Goal: Information Seeking & Learning: Learn about a topic

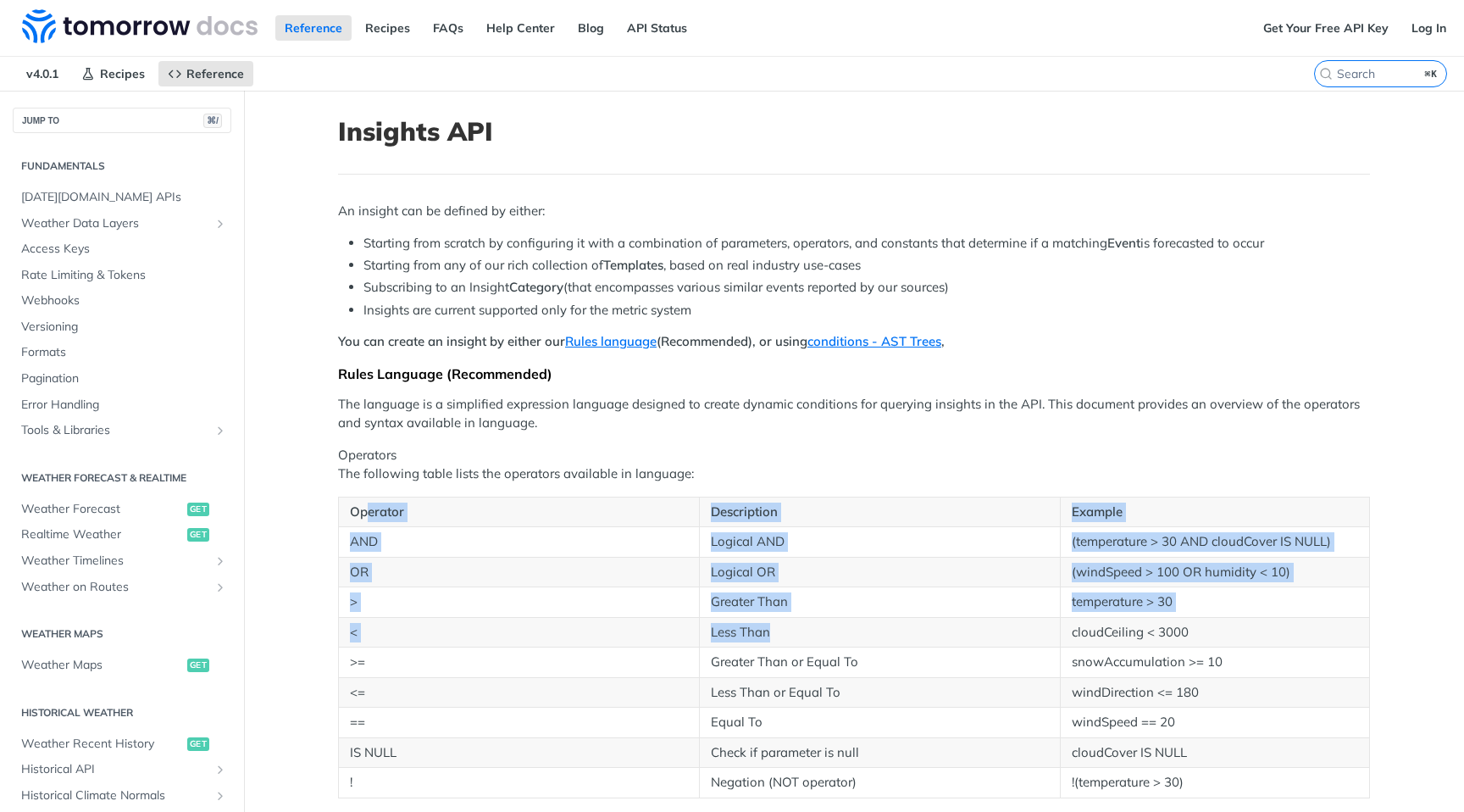
scroll to position [549, 0]
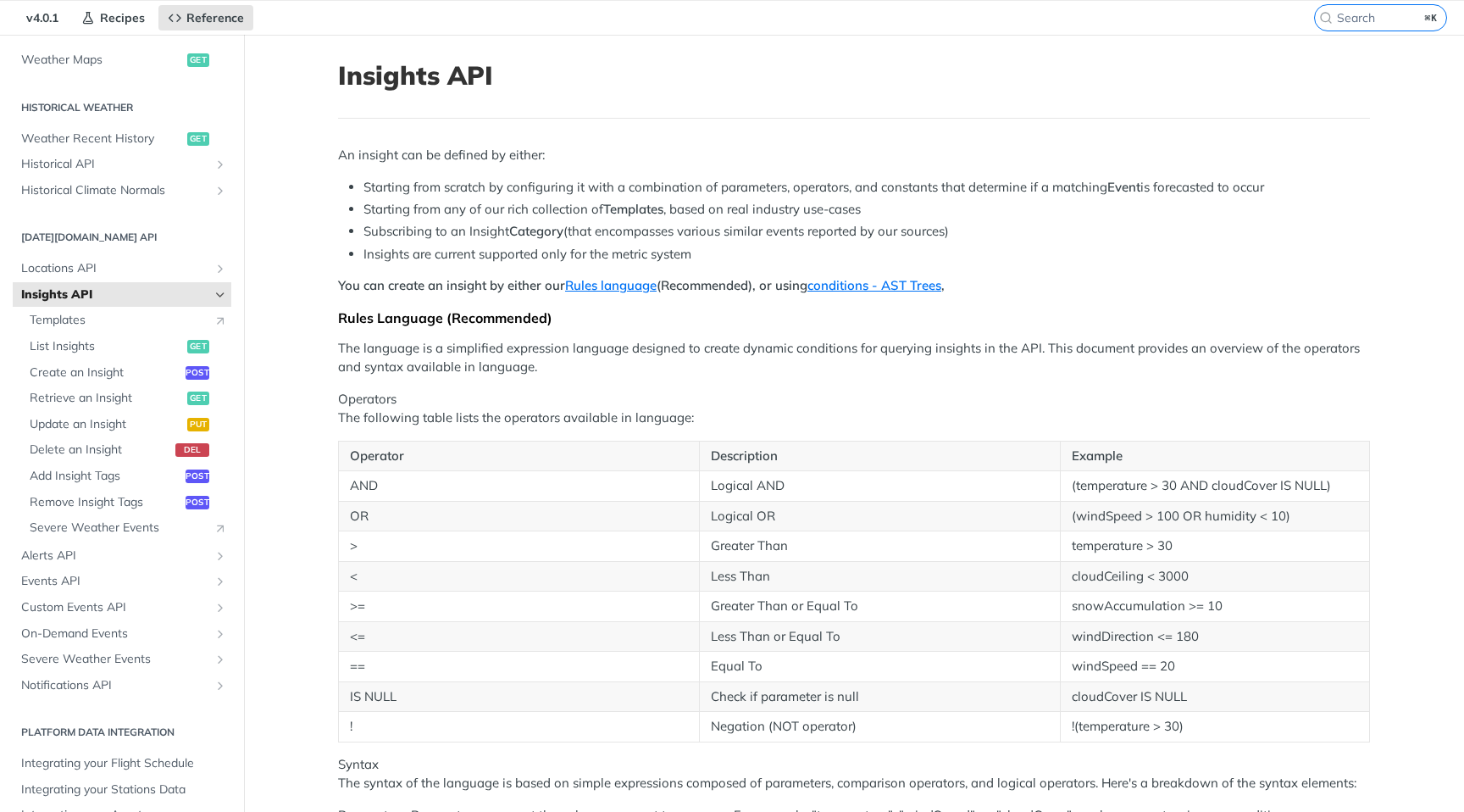
click at [474, 75] on h1 "Insights API" at bounding box center [853, 75] width 1032 height 30
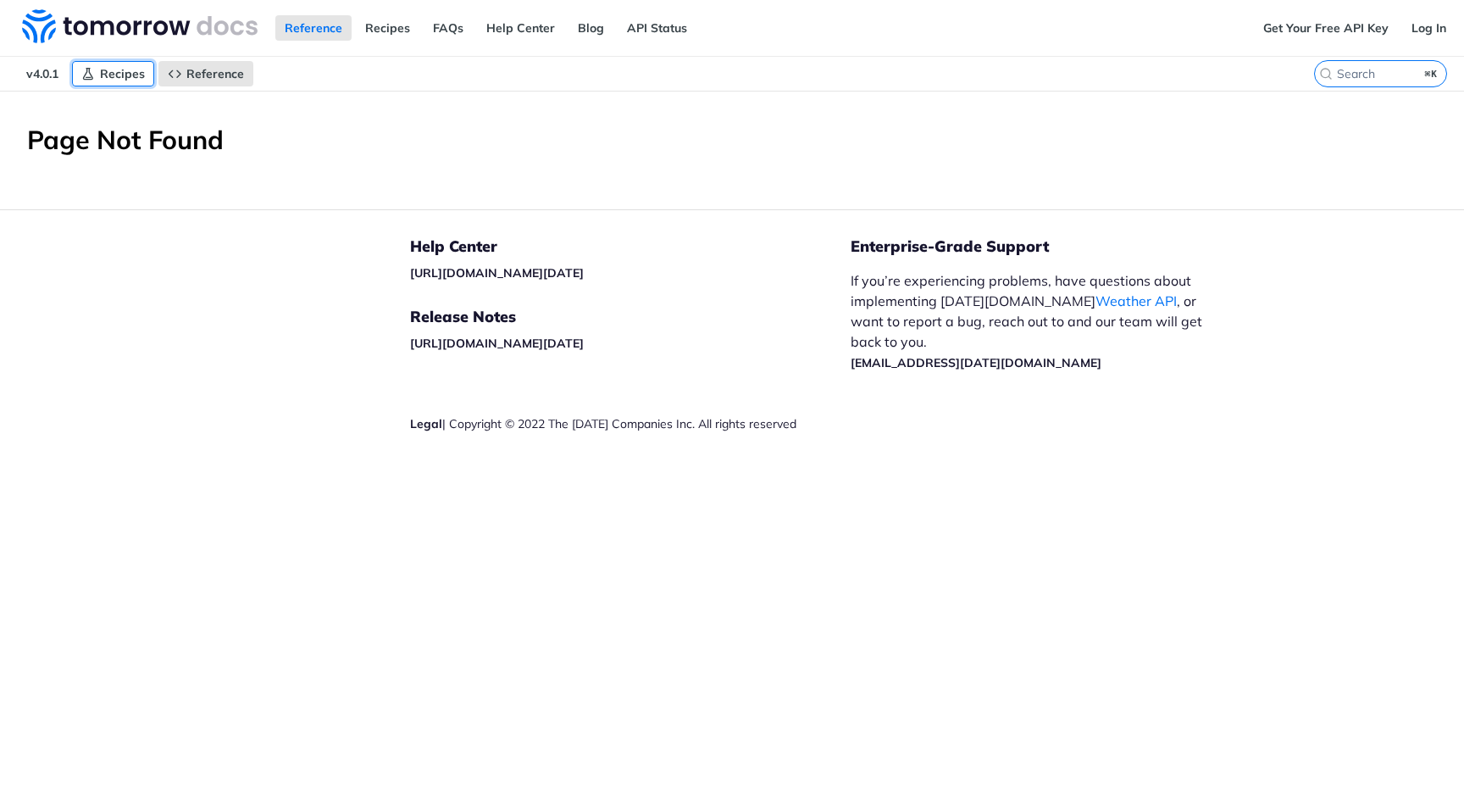
click at [121, 71] on span "Recipes" at bounding box center [123, 74] width 45 height 16
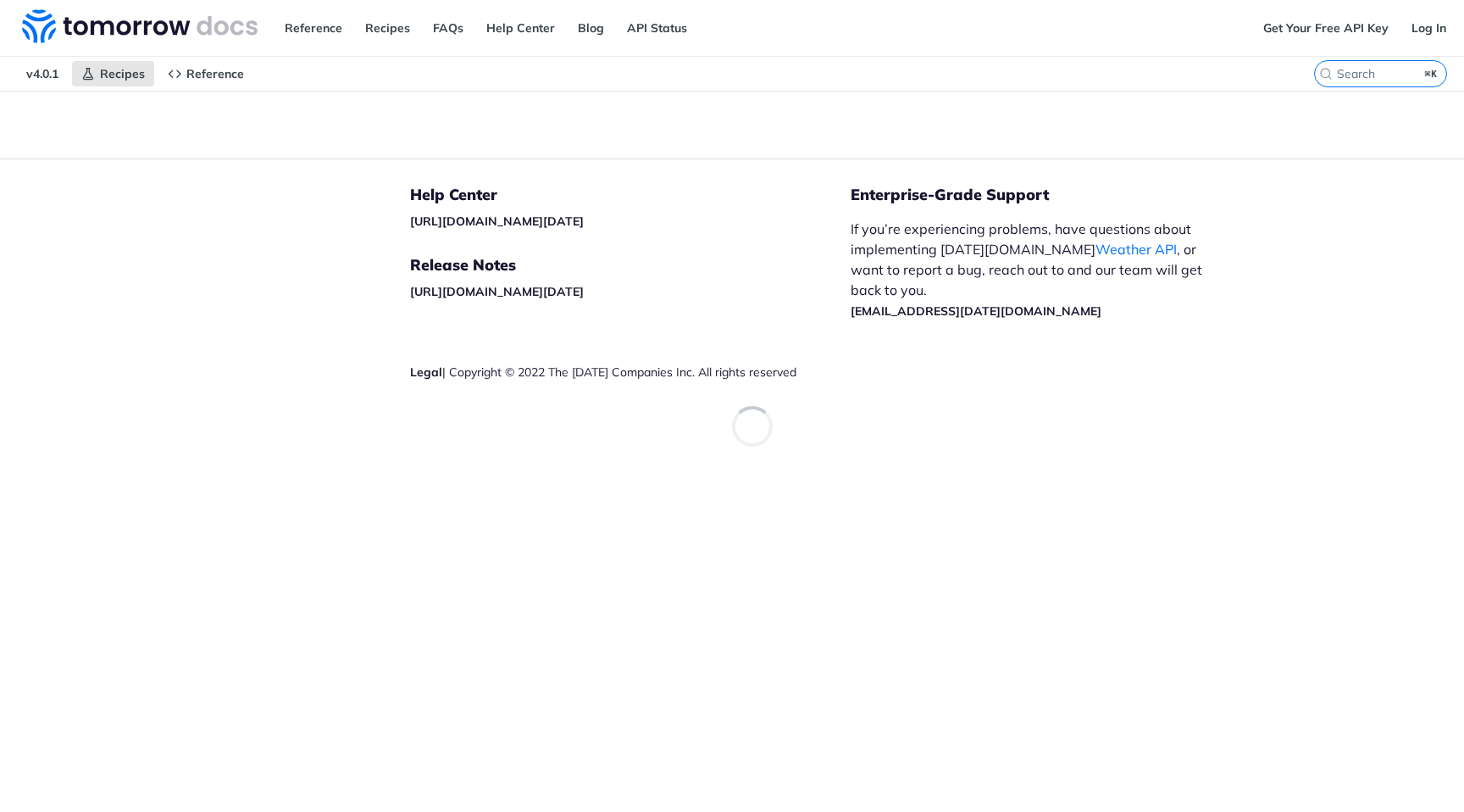
click at [253, 70] on nav "v4.0.1 Recipes Reference" at bounding box center [657, 74] width 1315 height 34
click at [232, 70] on span "Reference" at bounding box center [215, 74] width 58 height 16
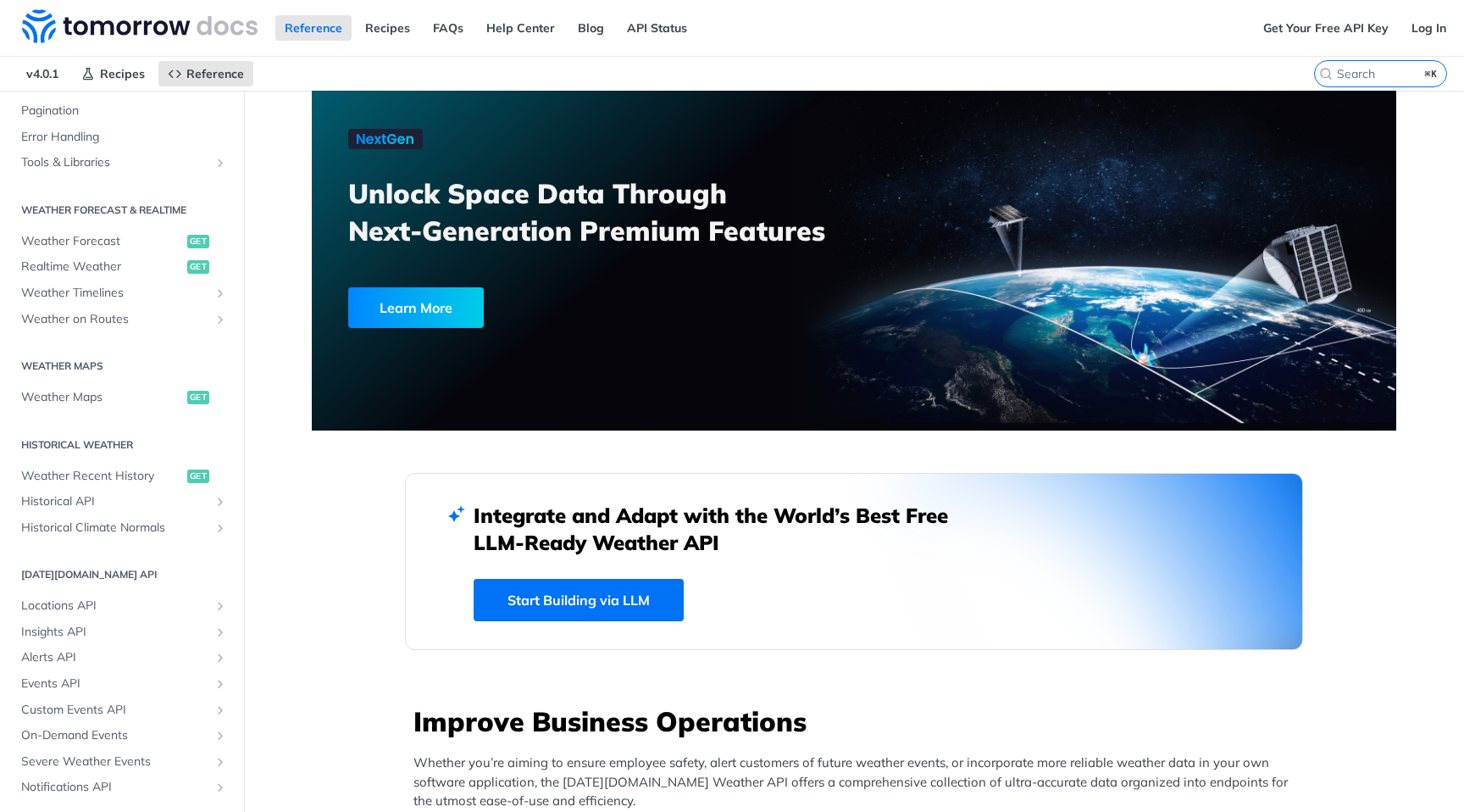
scroll to position [288, 0]
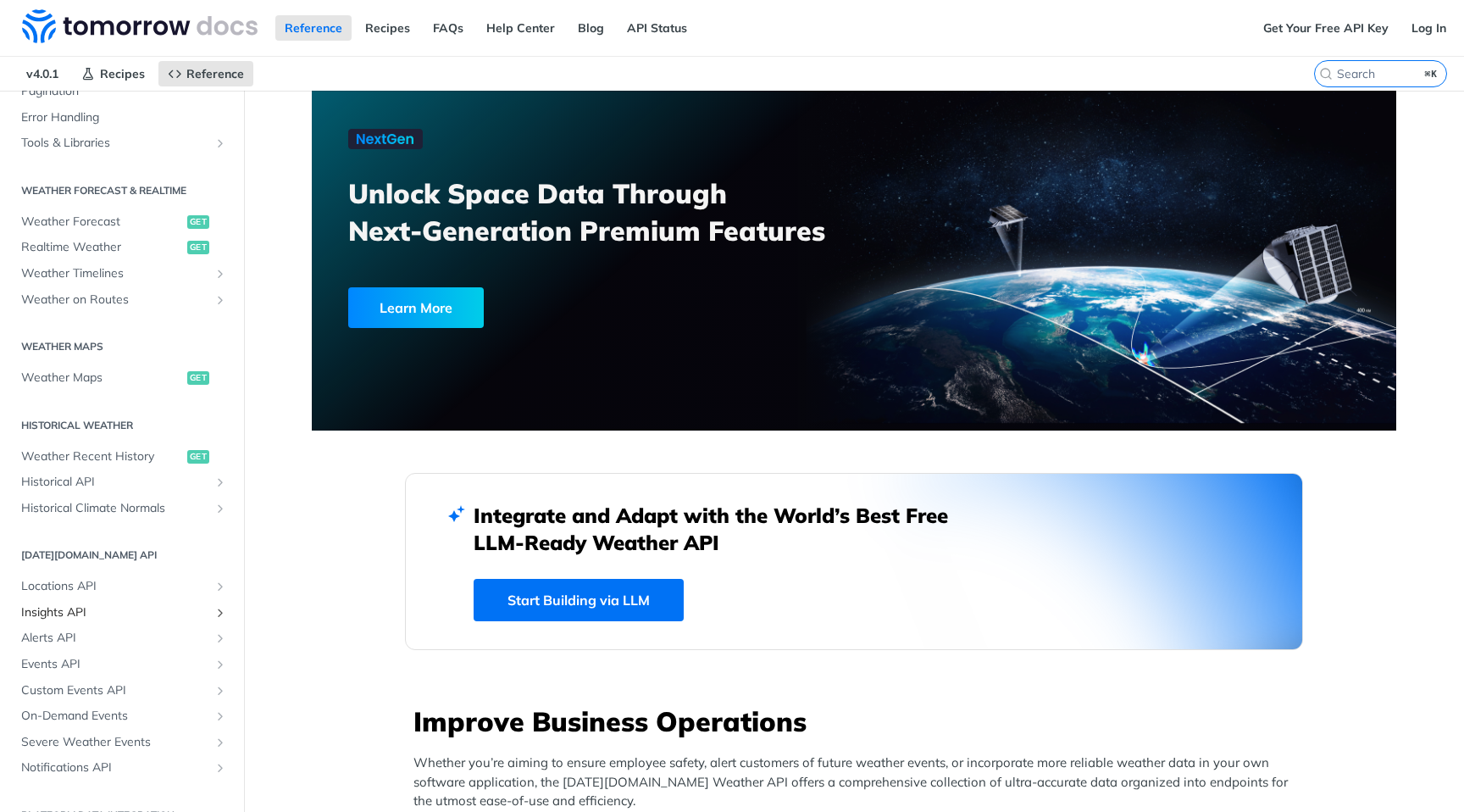
click at [89, 617] on span "Insights API" at bounding box center [116, 612] width 189 height 17
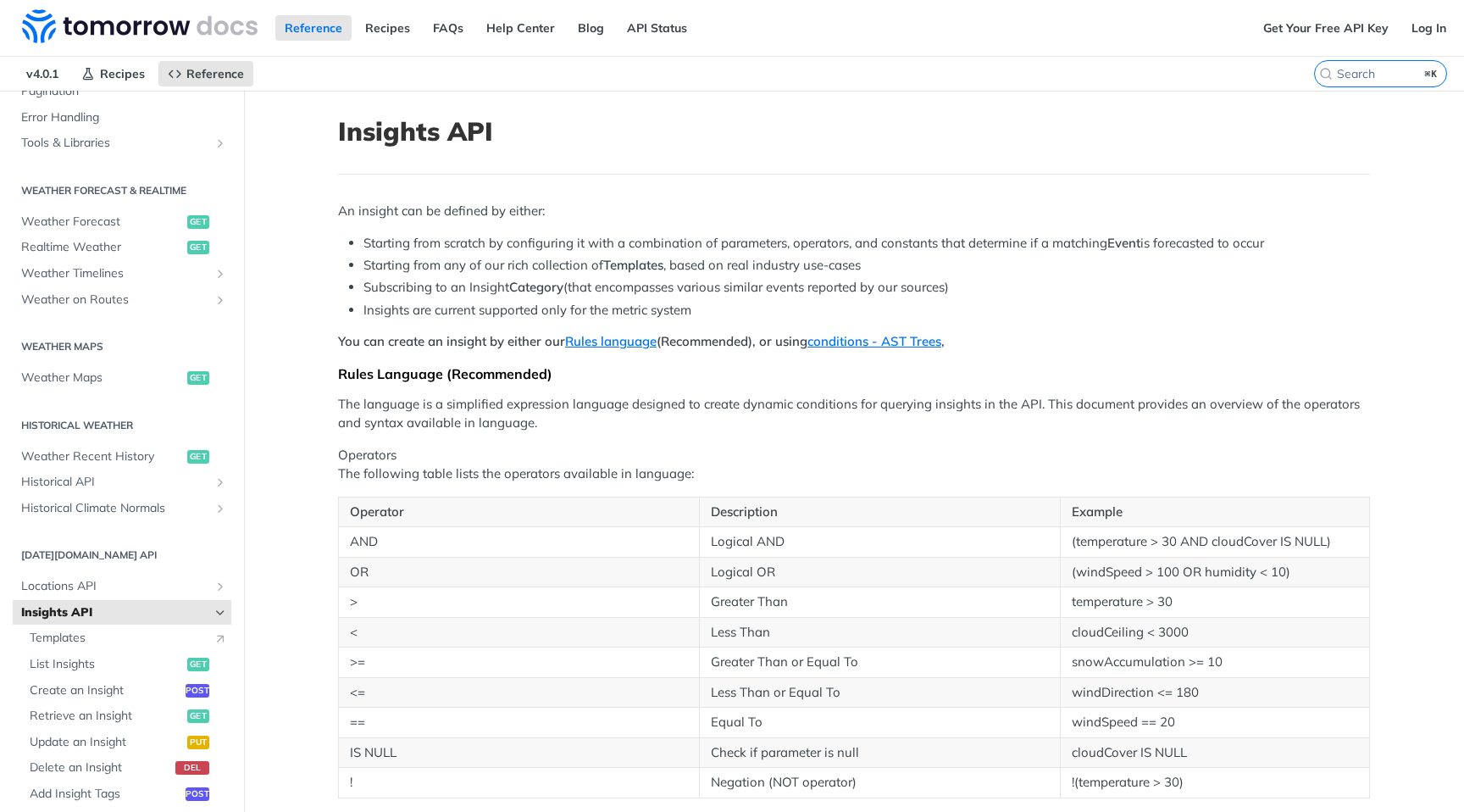
click at [170, 646] on link "Templates" at bounding box center [127, 638] width 210 height 26
click at [139, 682] on span "Create an Insight" at bounding box center [105, 690] width 151 height 17
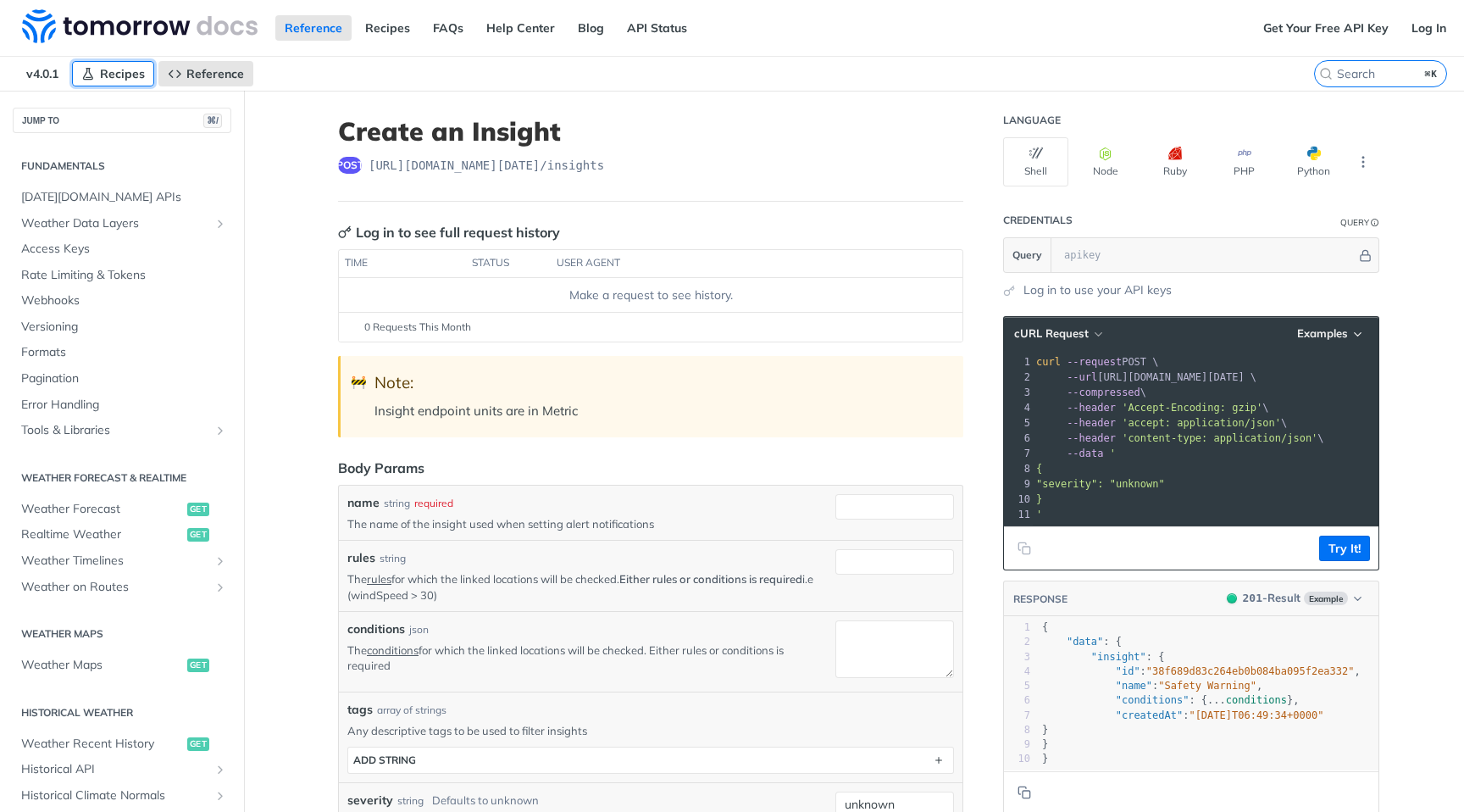
click at [104, 78] on span "Recipes" at bounding box center [123, 74] width 45 height 16
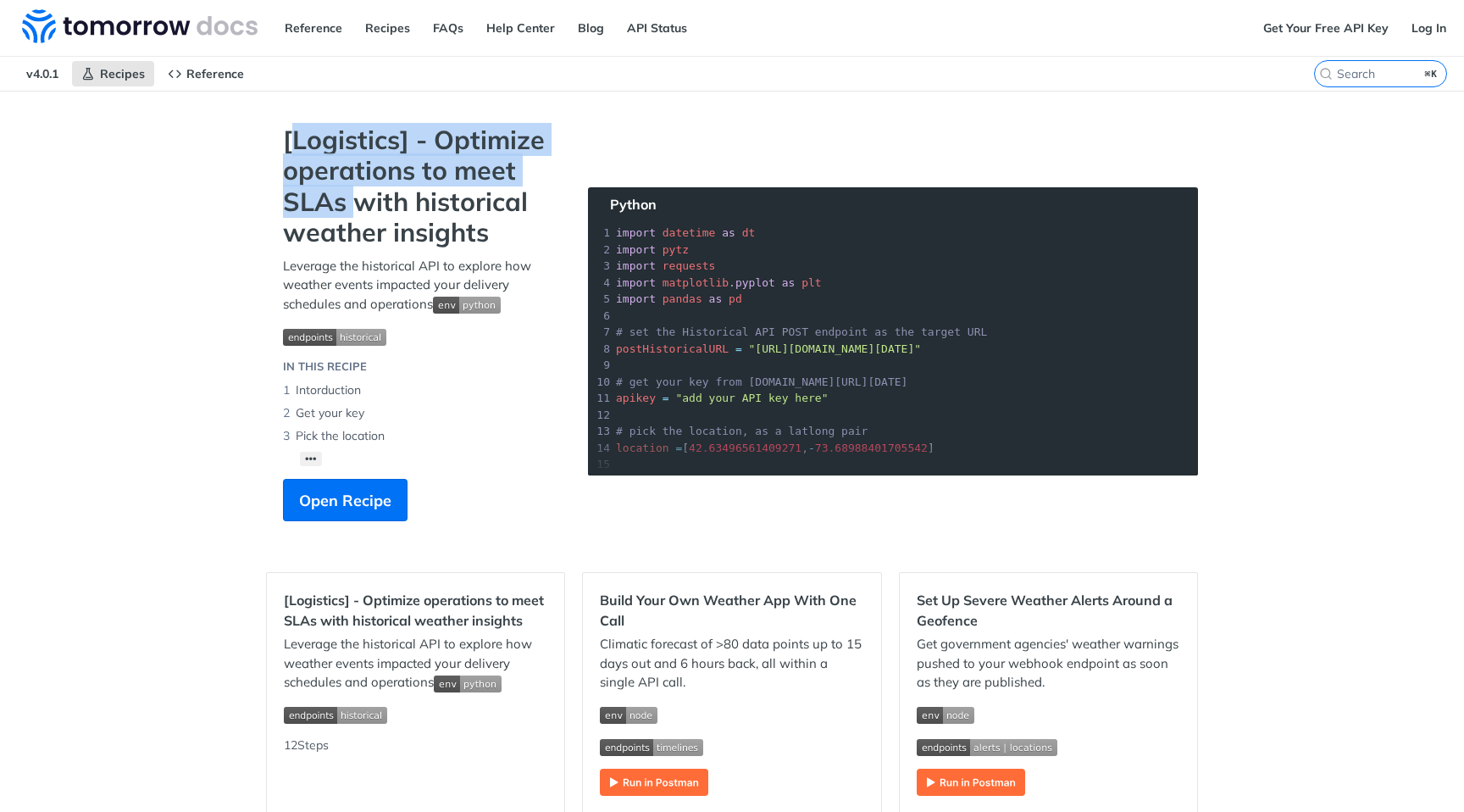
drag, startPoint x: 298, startPoint y: 146, endPoint x: 355, endPoint y: 211, distance: 86.5
click at [355, 211] on strong "[Logistics] - Optimize operations to meet SLAs with historical weather insights" at bounding box center [418, 187] width 271 height 124
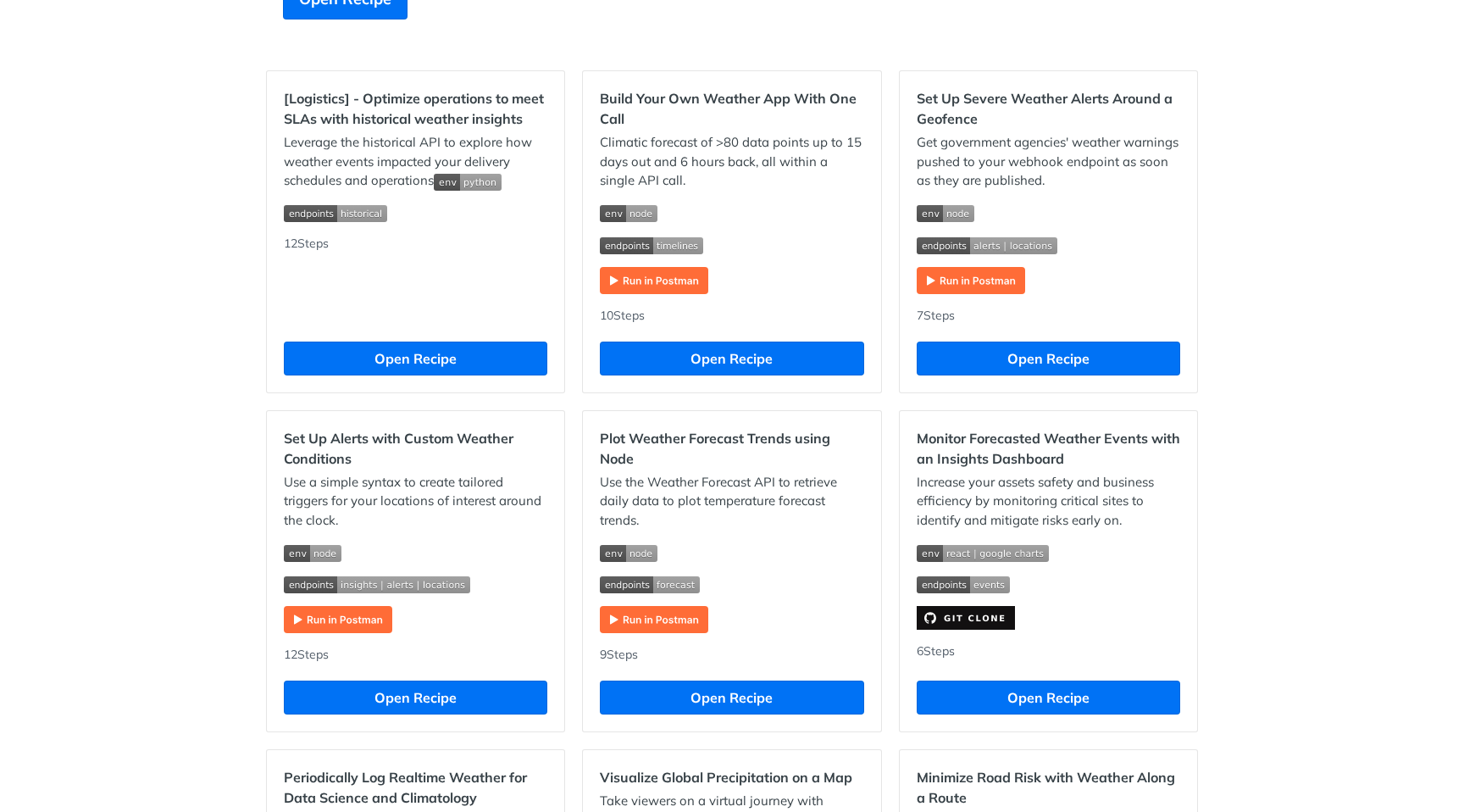
scroll to position [516, 0]
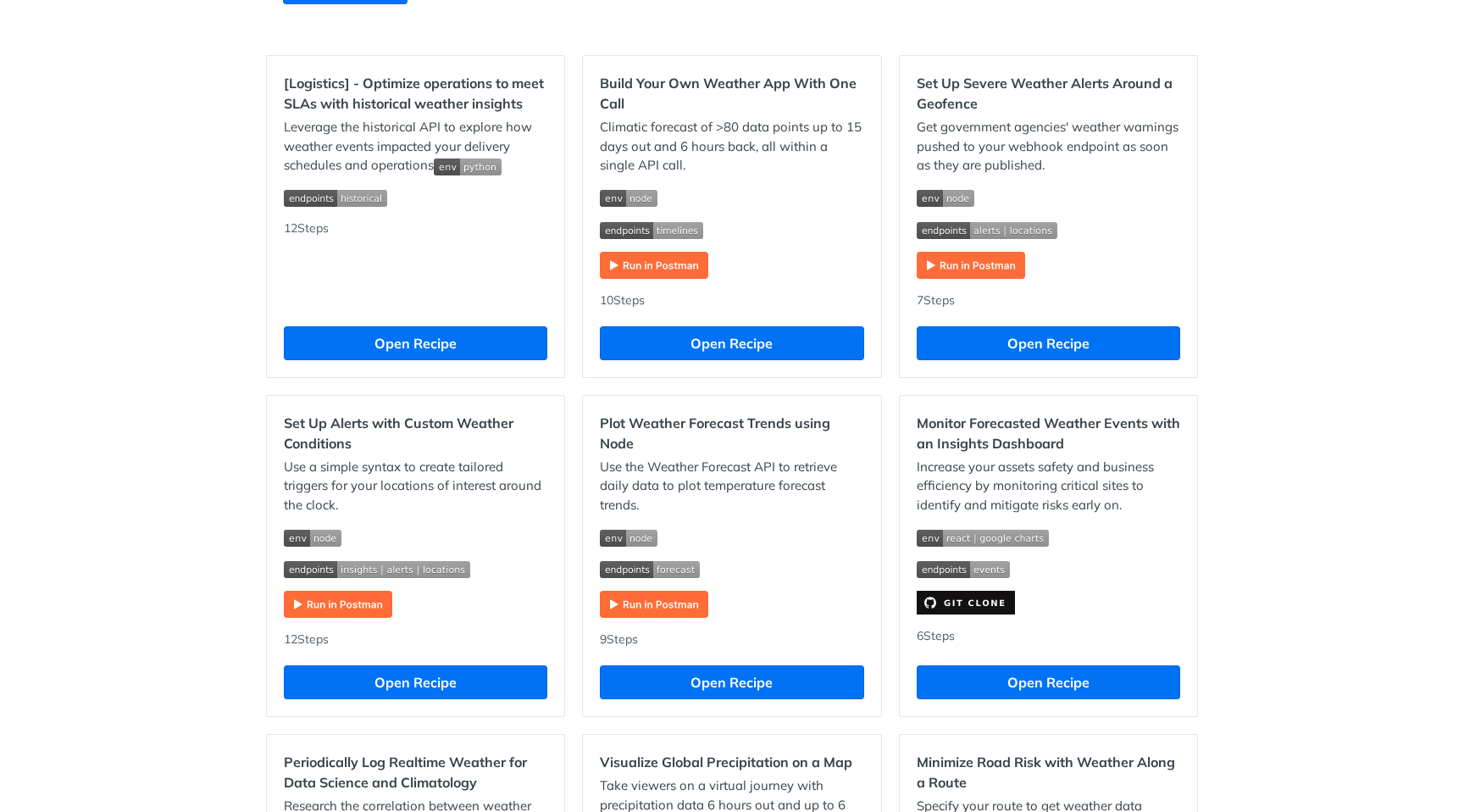
click at [666, 614] on img "Expand image" at bounding box center [654, 605] width 108 height 27
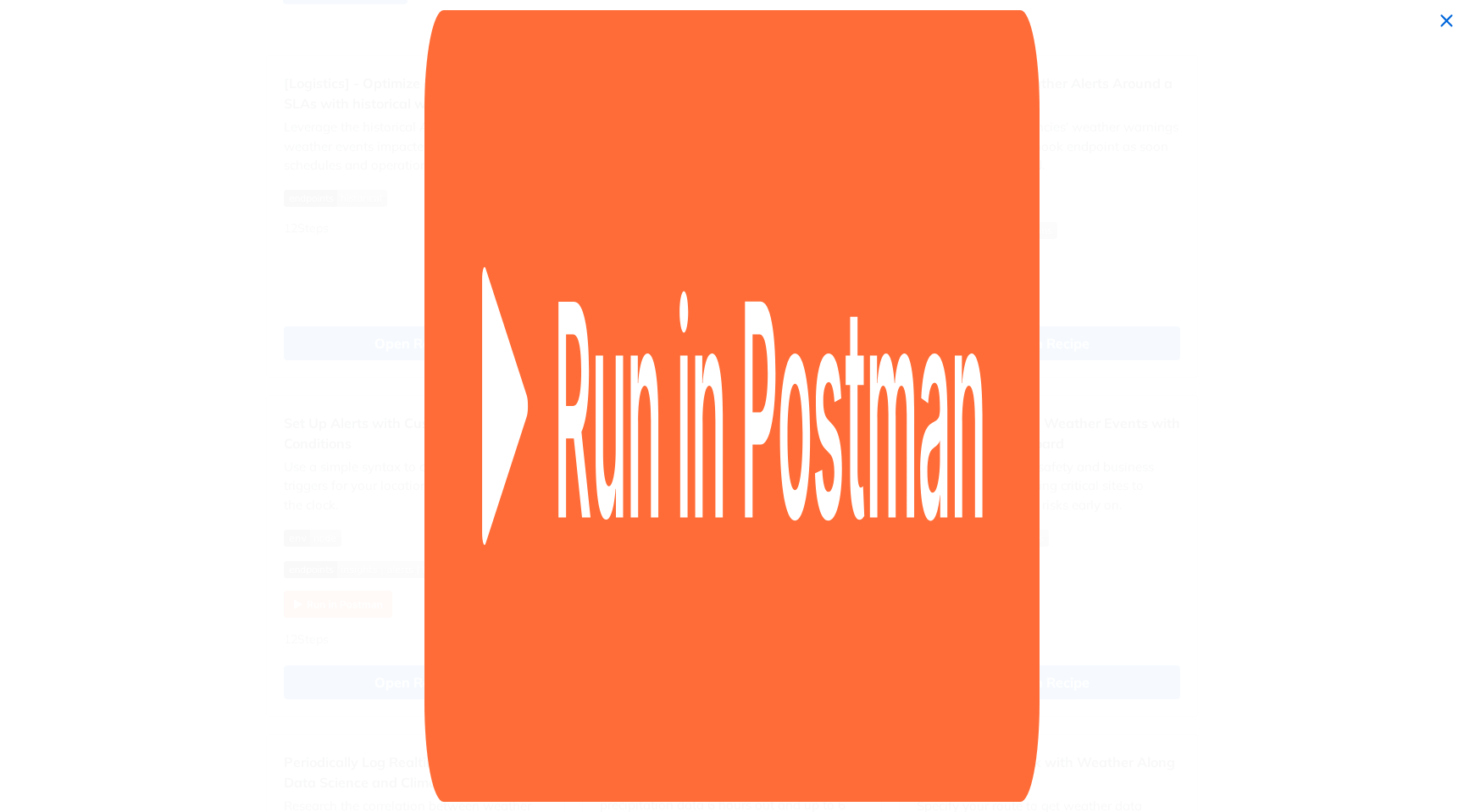
click at [740, 562] on img "Collapse image" at bounding box center [732, 406] width 616 height 791
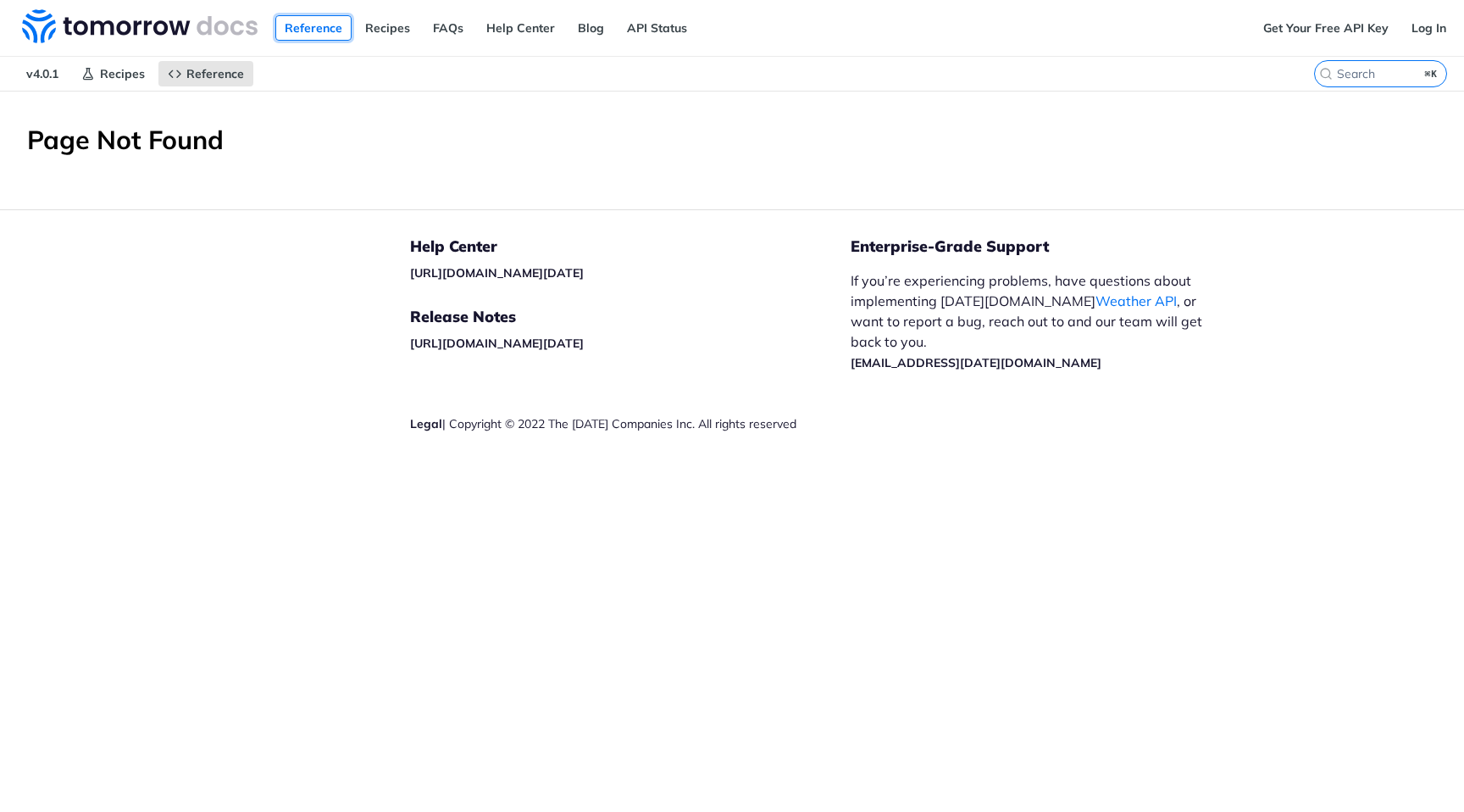
click at [305, 32] on link "Reference" at bounding box center [313, 28] width 77 height 26
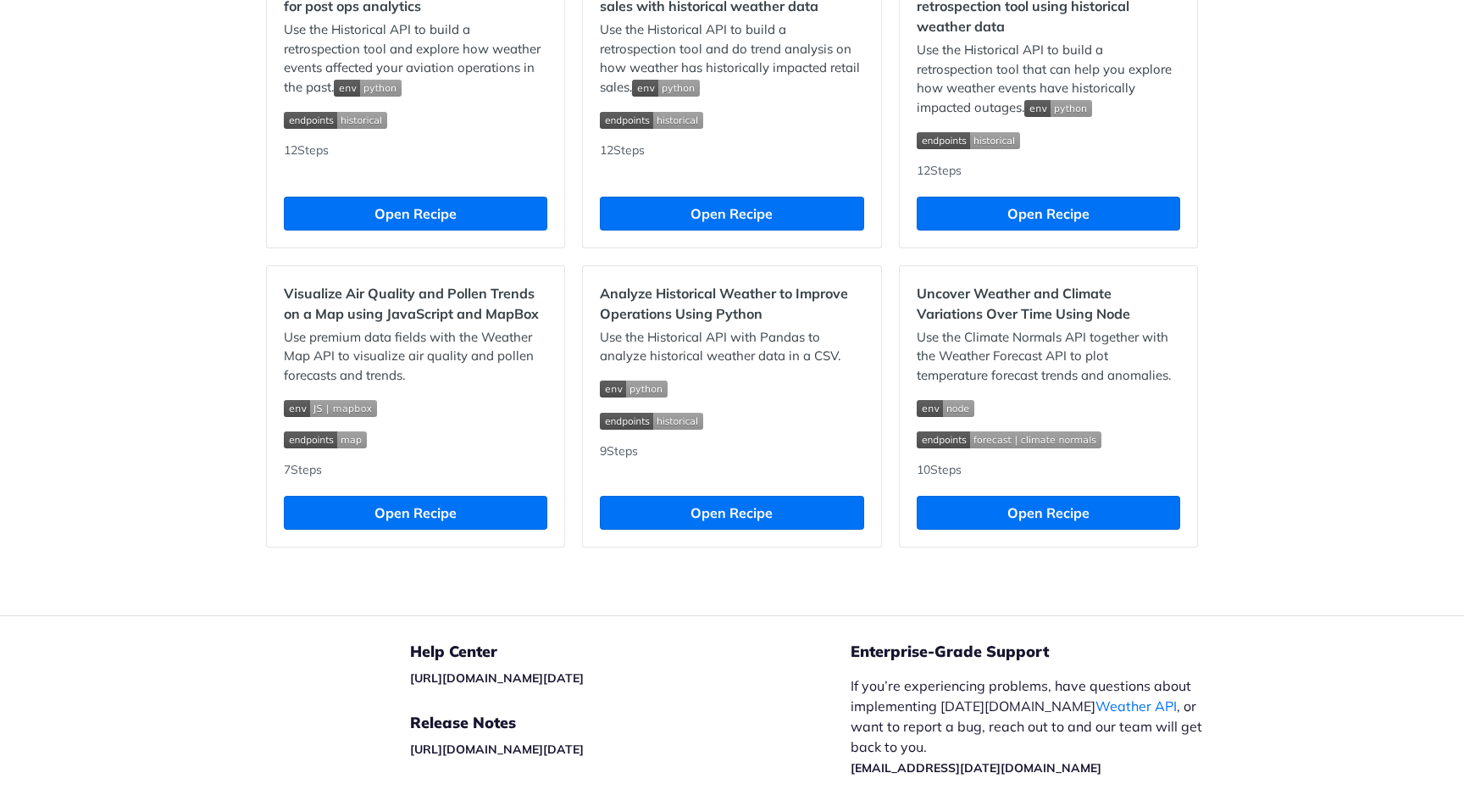
scroll to position [1740, 0]
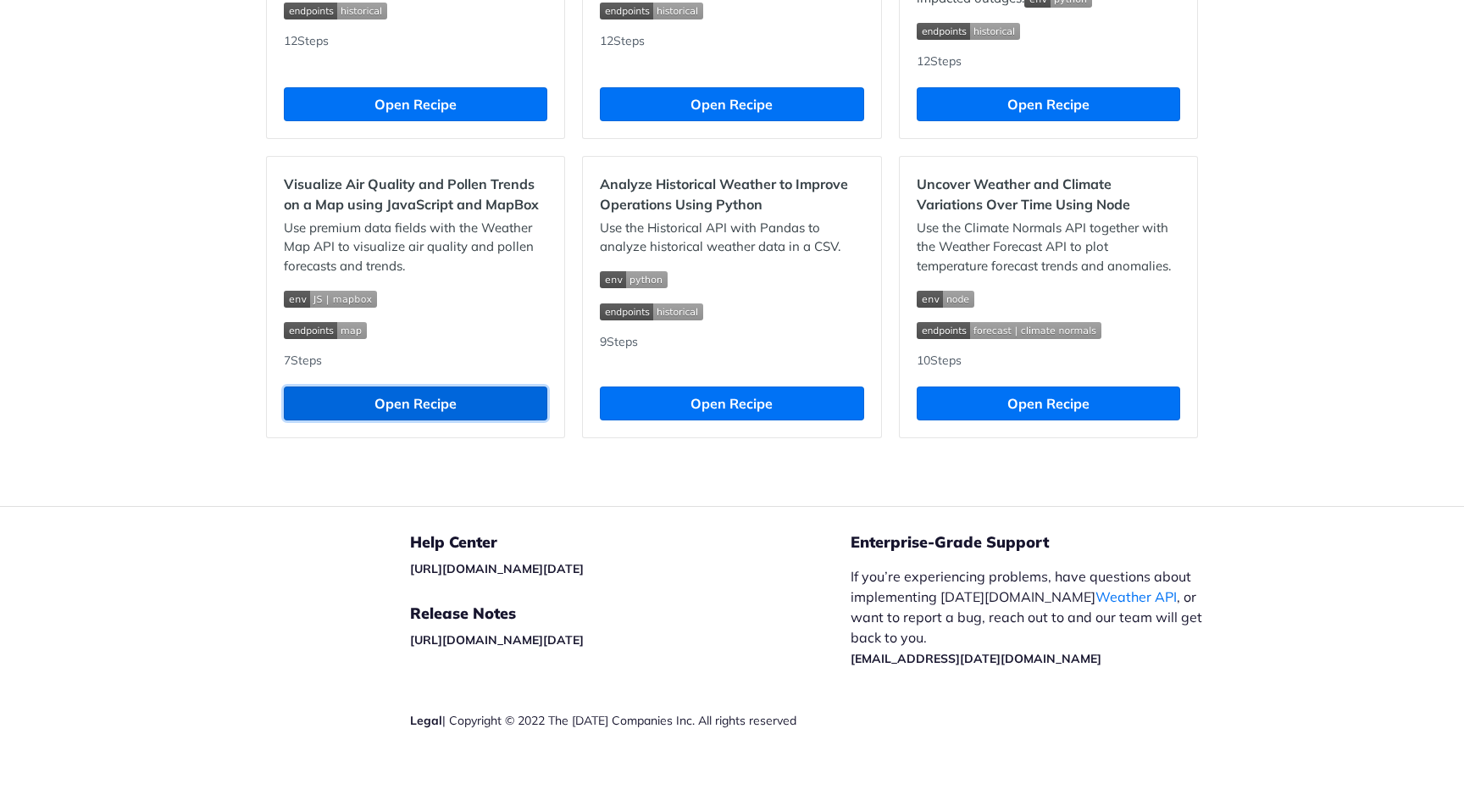
click at [439, 417] on button "Open Recipe" at bounding box center [415, 404] width 263 height 34
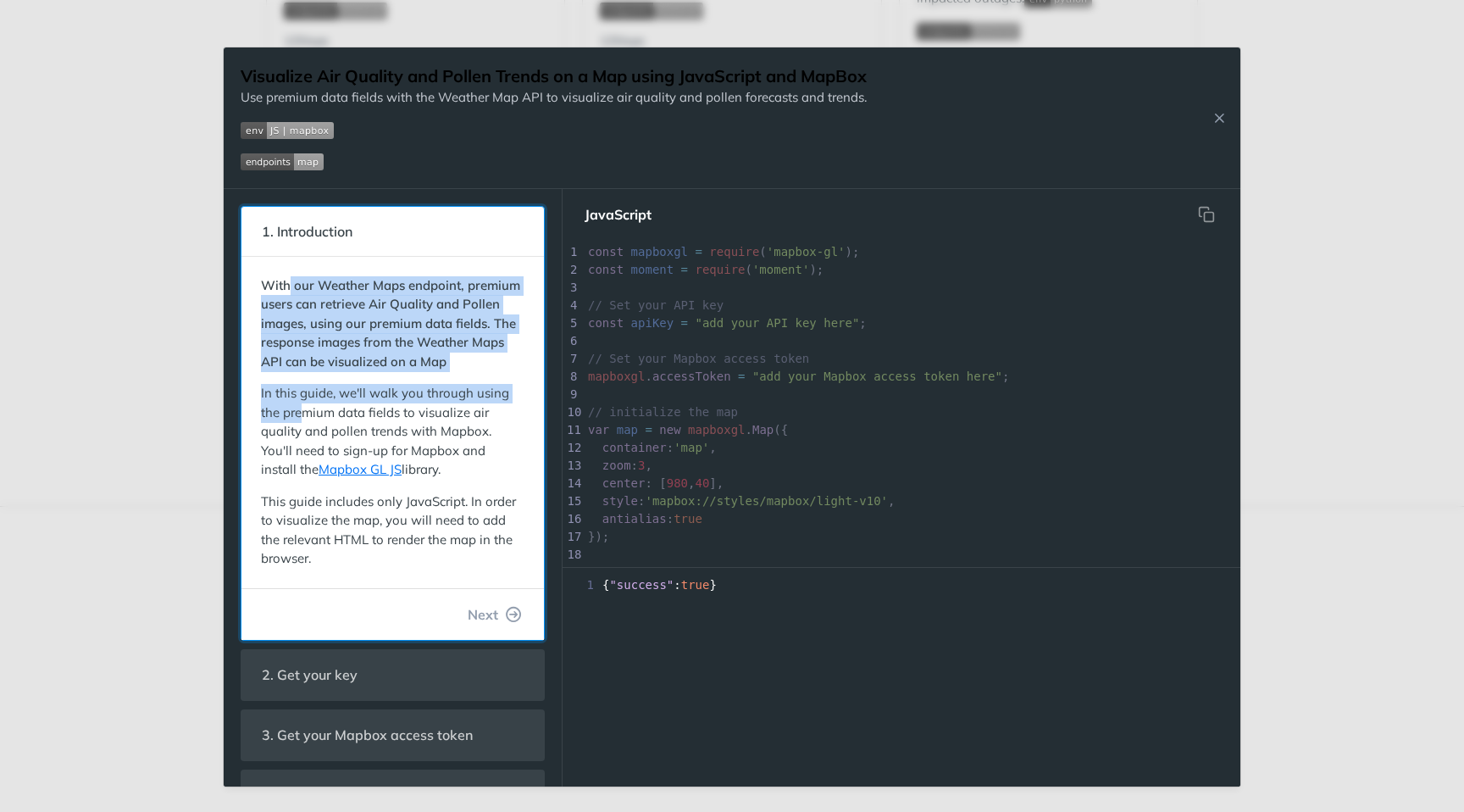
drag, startPoint x: 288, startPoint y: 282, endPoint x: 298, endPoint y: 408, distance: 126.4
click at [302, 411] on div "With our Weather Maps endpoint, premium users can retrieve Air Quality and Poll…" at bounding box center [393, 422] width 263 height 293
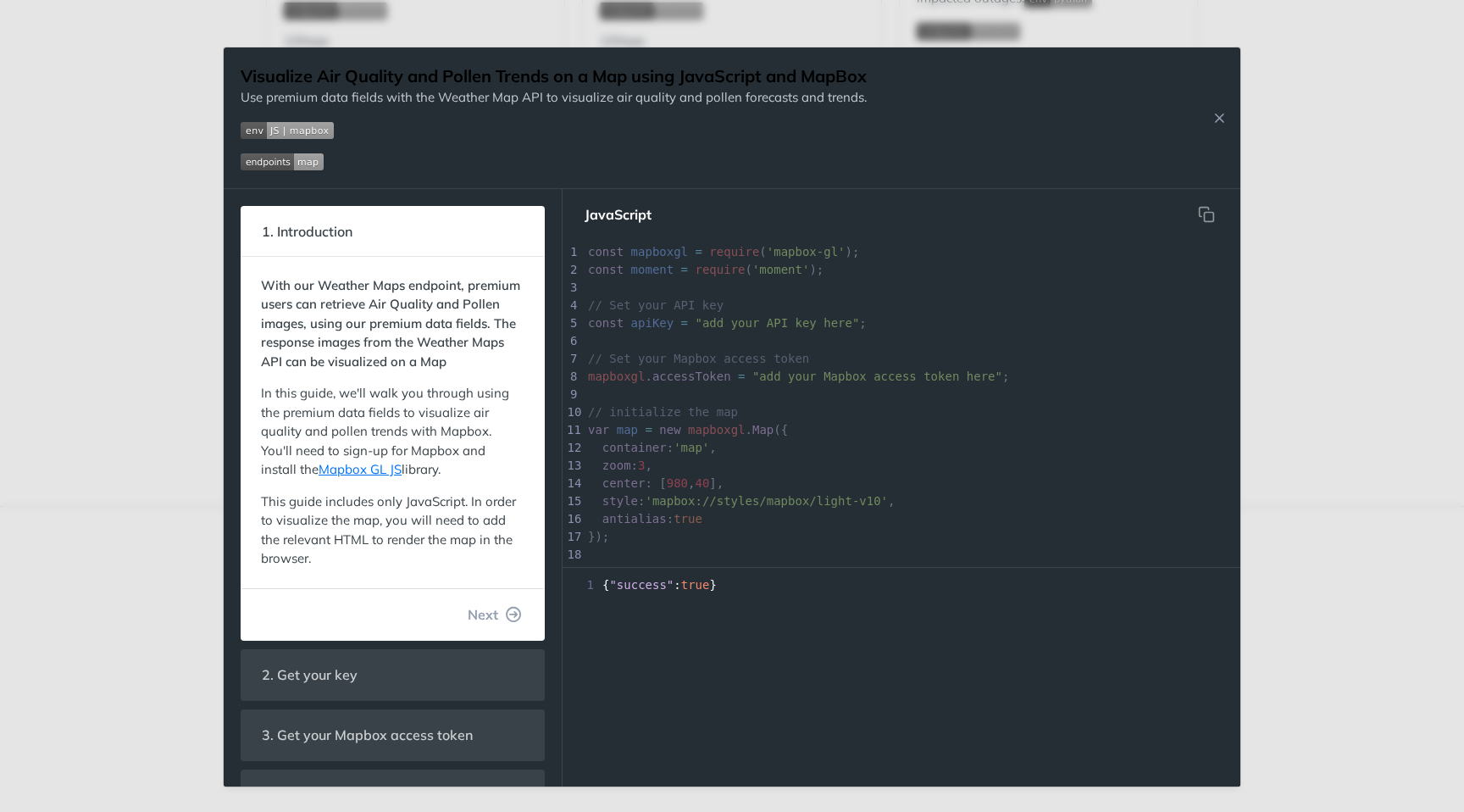
click at [122, 160] on div "Jump to Content Reference Recipes FAQs Help Center Blog API Status Recipes Refe…" at bounding box center [732, 406] width 1464 height 812
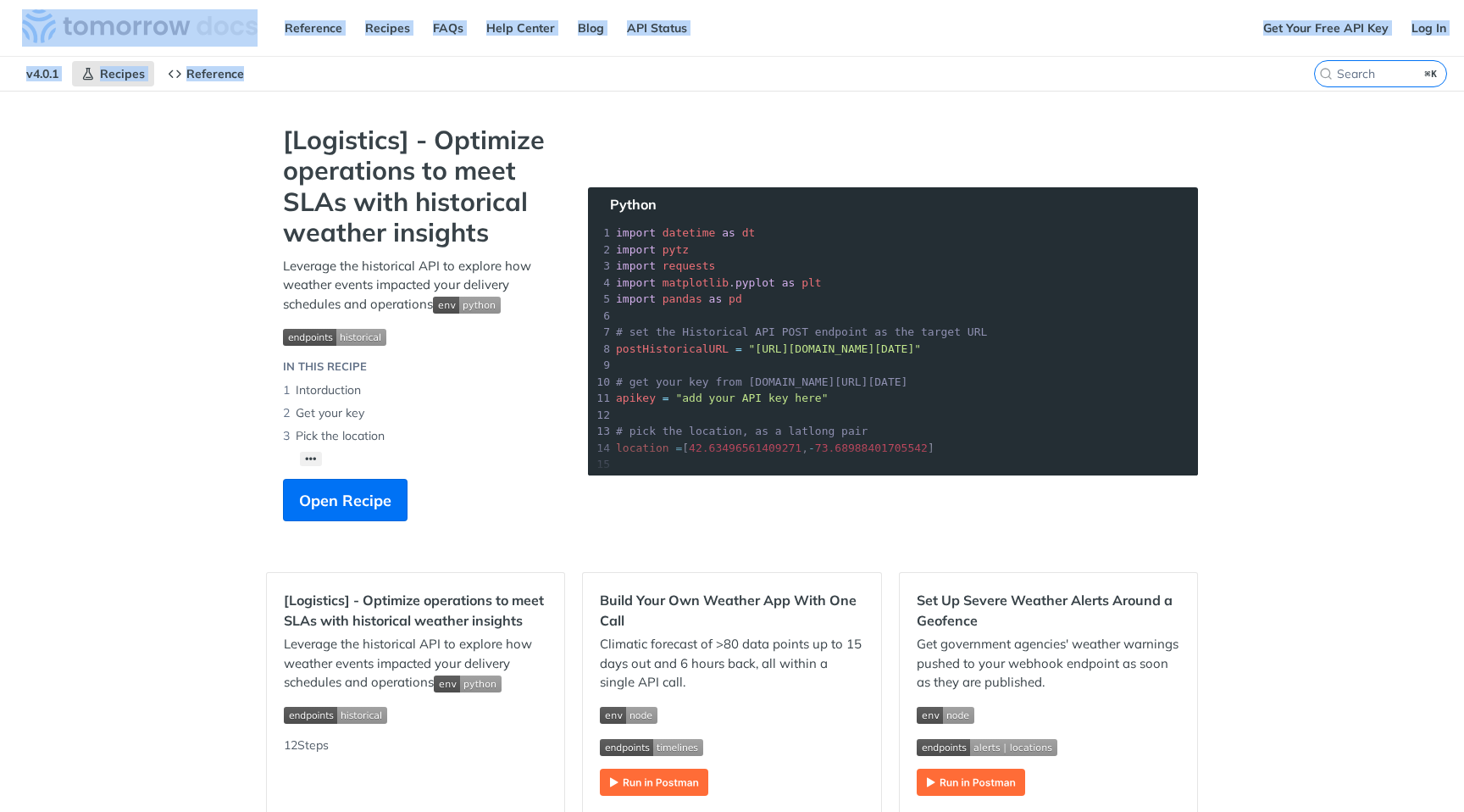
drag, startPoint x: 355, startPoint y: 80, endPoint x: 71, endPoint y: 26, distance: 289.1
click at [71, 26] on header "Jump to Content Reference Recipes FAQs Help Center Blog API Status Recipes Refe…" at bounding box center [732, 45] width 1464 height 90
copy header "Reference Recipes FAQs Help Center Blog API Status Recipes Reference v 4.0.1 Re…"
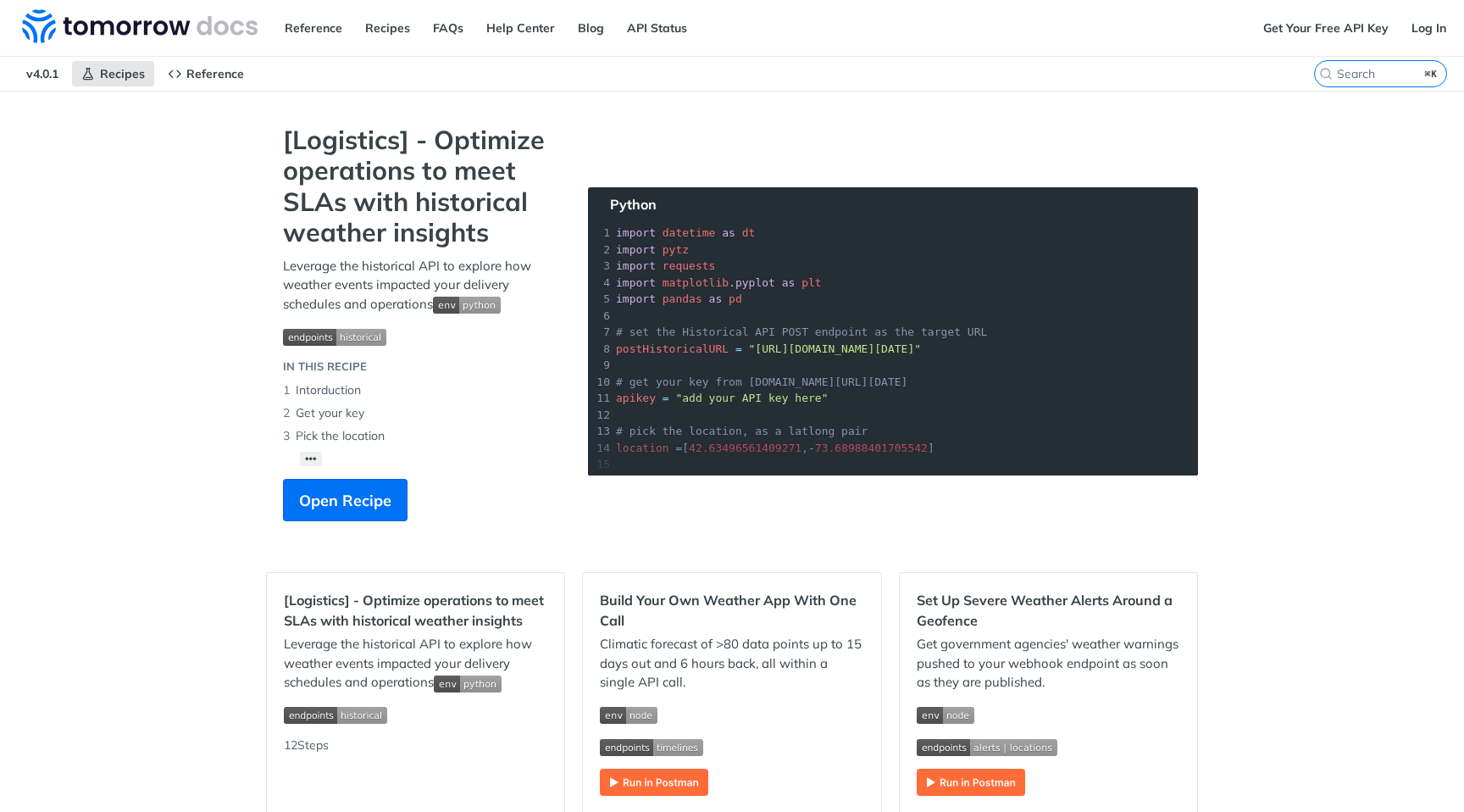
click at [279, 134] on div "[Logistics] - Optimize operations to meet SLAs with historical weather insights…" at bounding box center [418, 331] width 305 height 413
click at [229, 69] on span "Reference" at bounding box center [215, 74] width 58 height 16
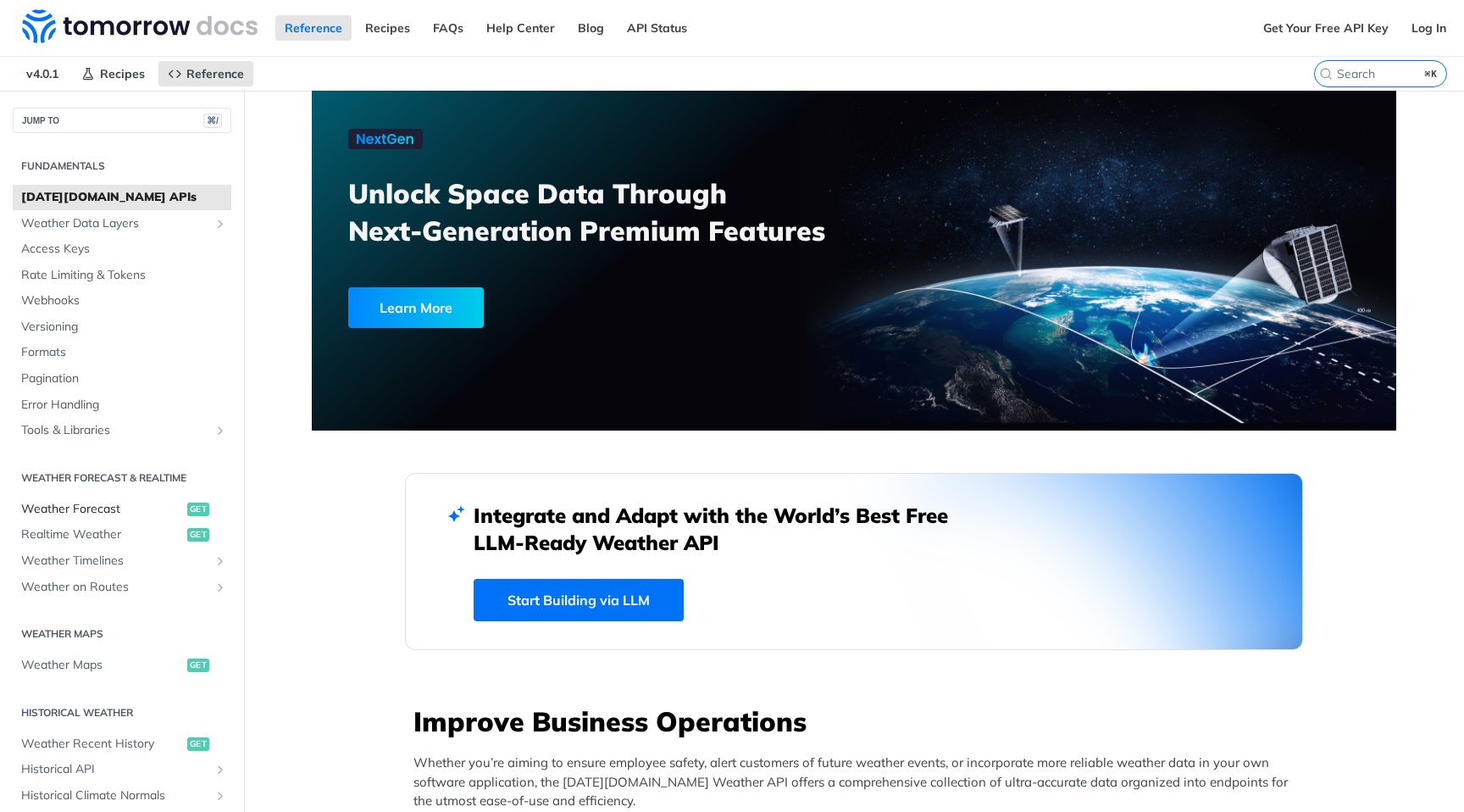
click at [158, 505] on span "Weather Forecast" at bounding box center [102, 509] width 162 height 17
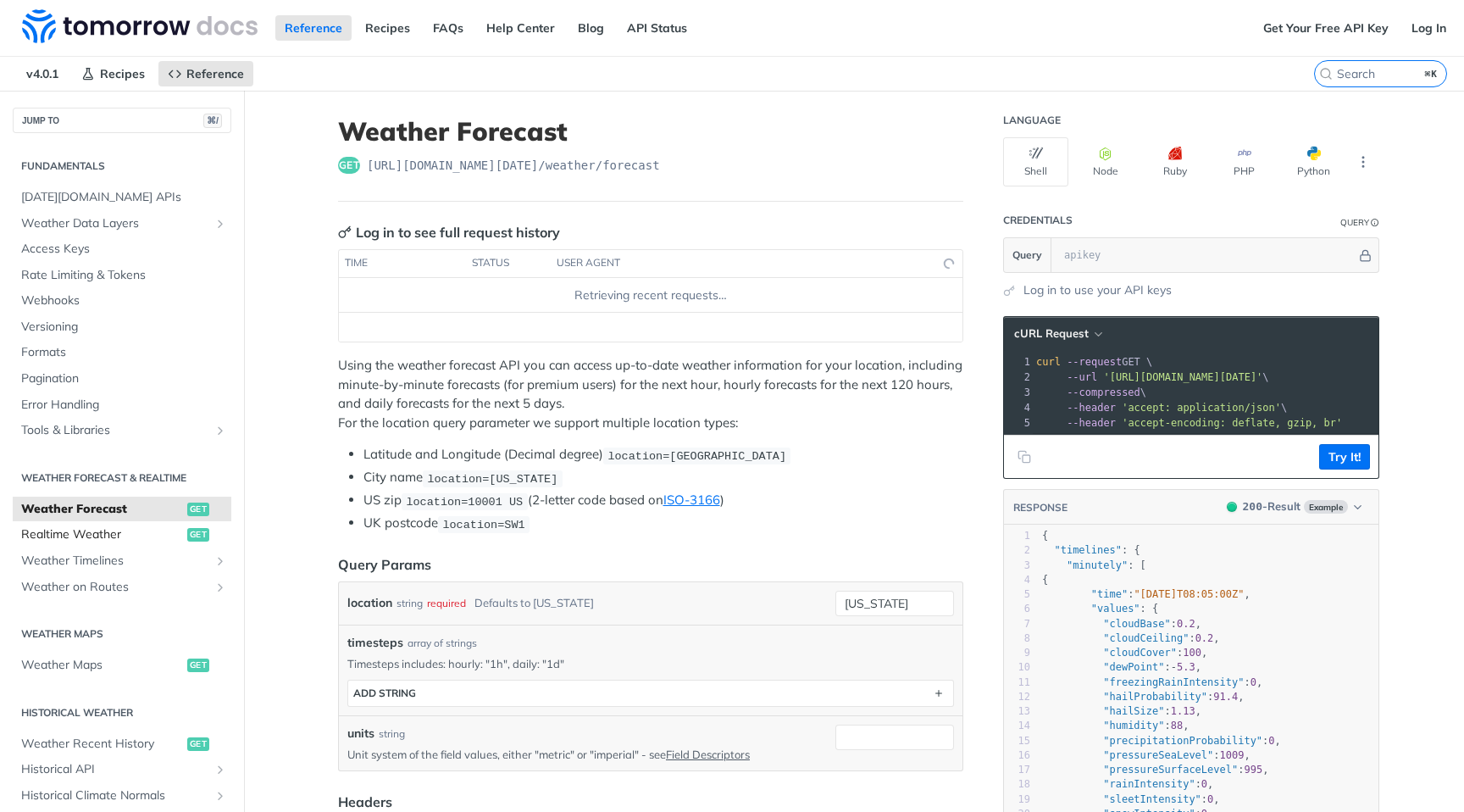
click at [157, 540] on span "Realtime Weather" at bounding box center [102, 534] width 162 height 17
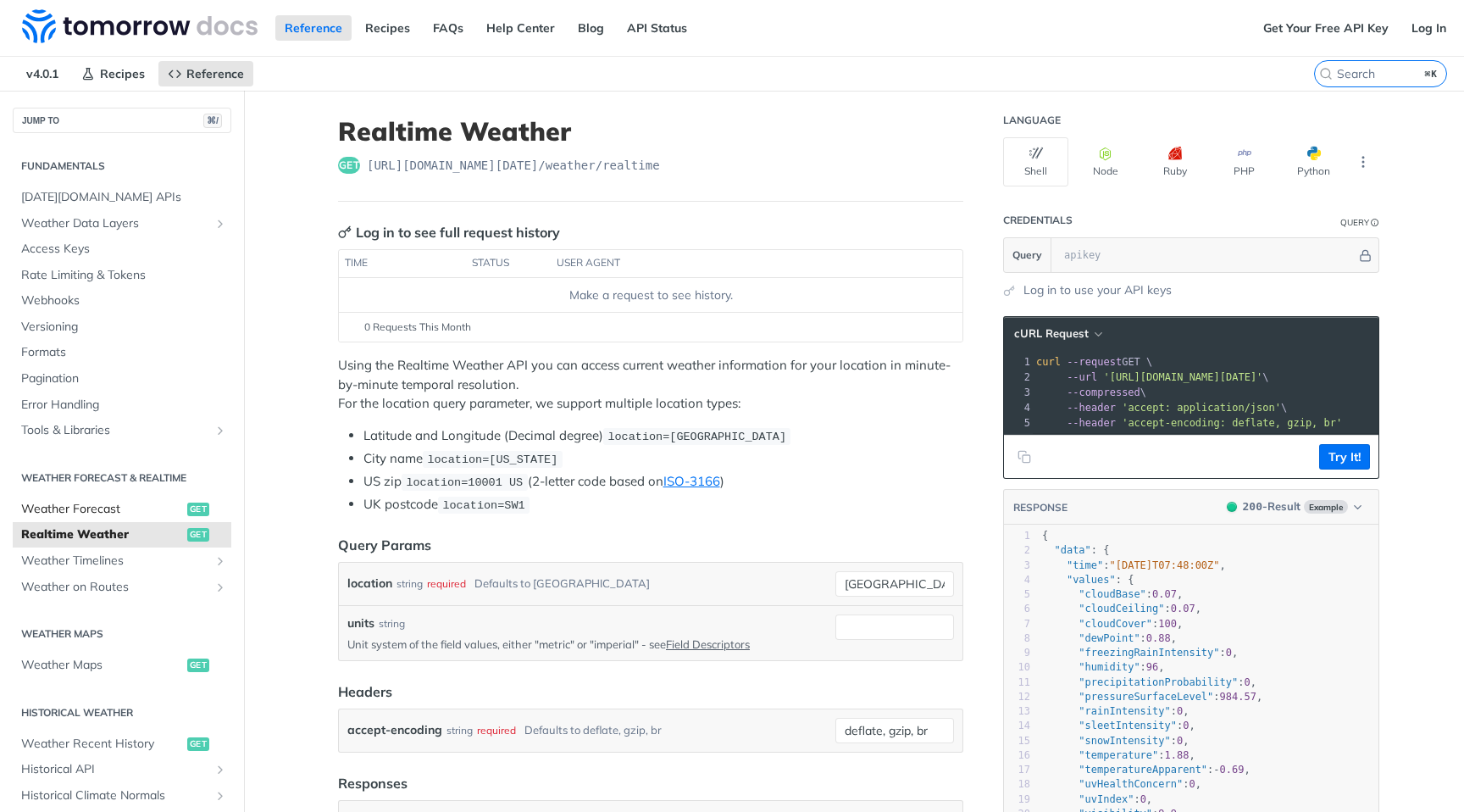
click at [127, 504] on span "Weather Forecast" at bounding box center [102, 509] width 162 height 17
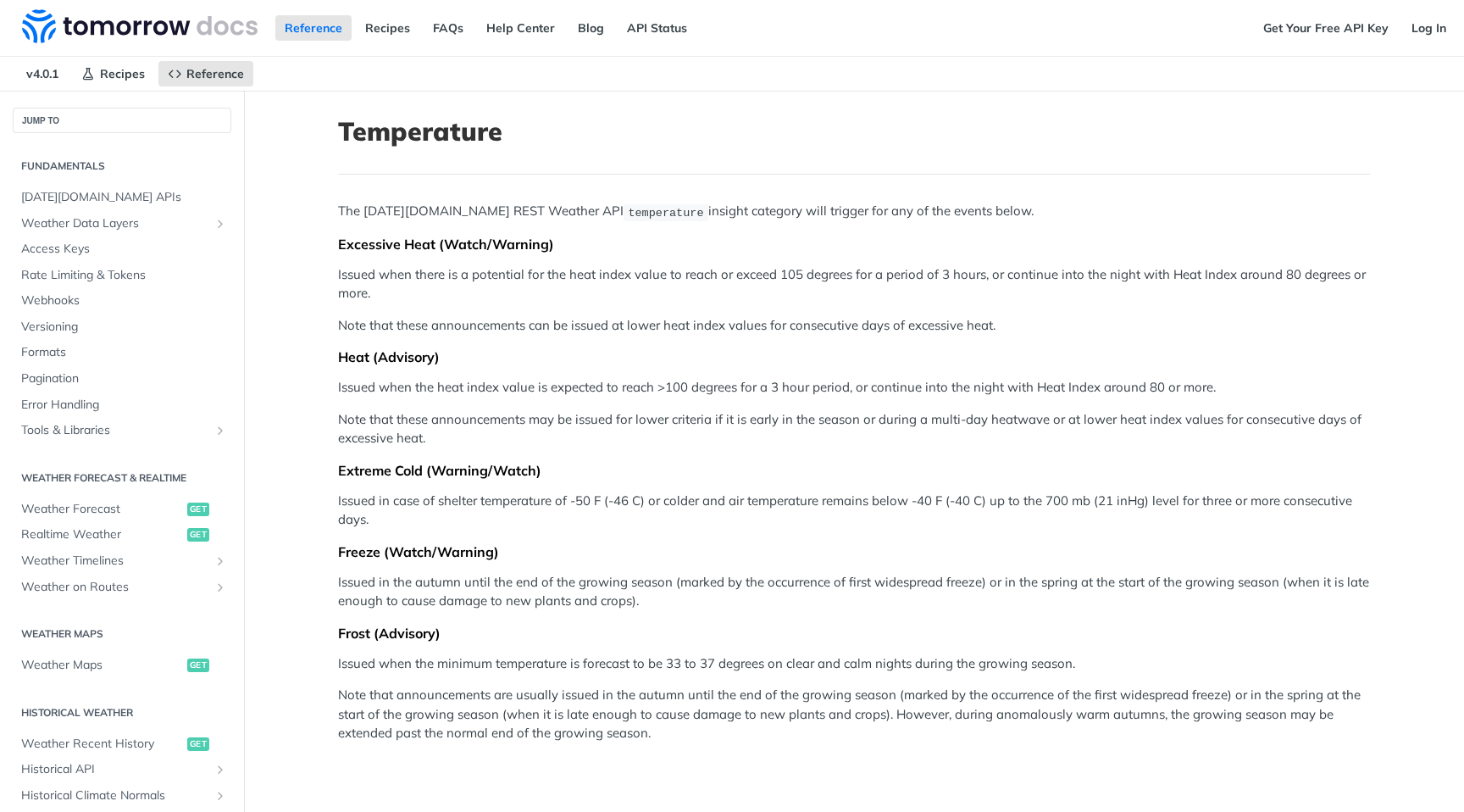
scroll to position [313, 0]
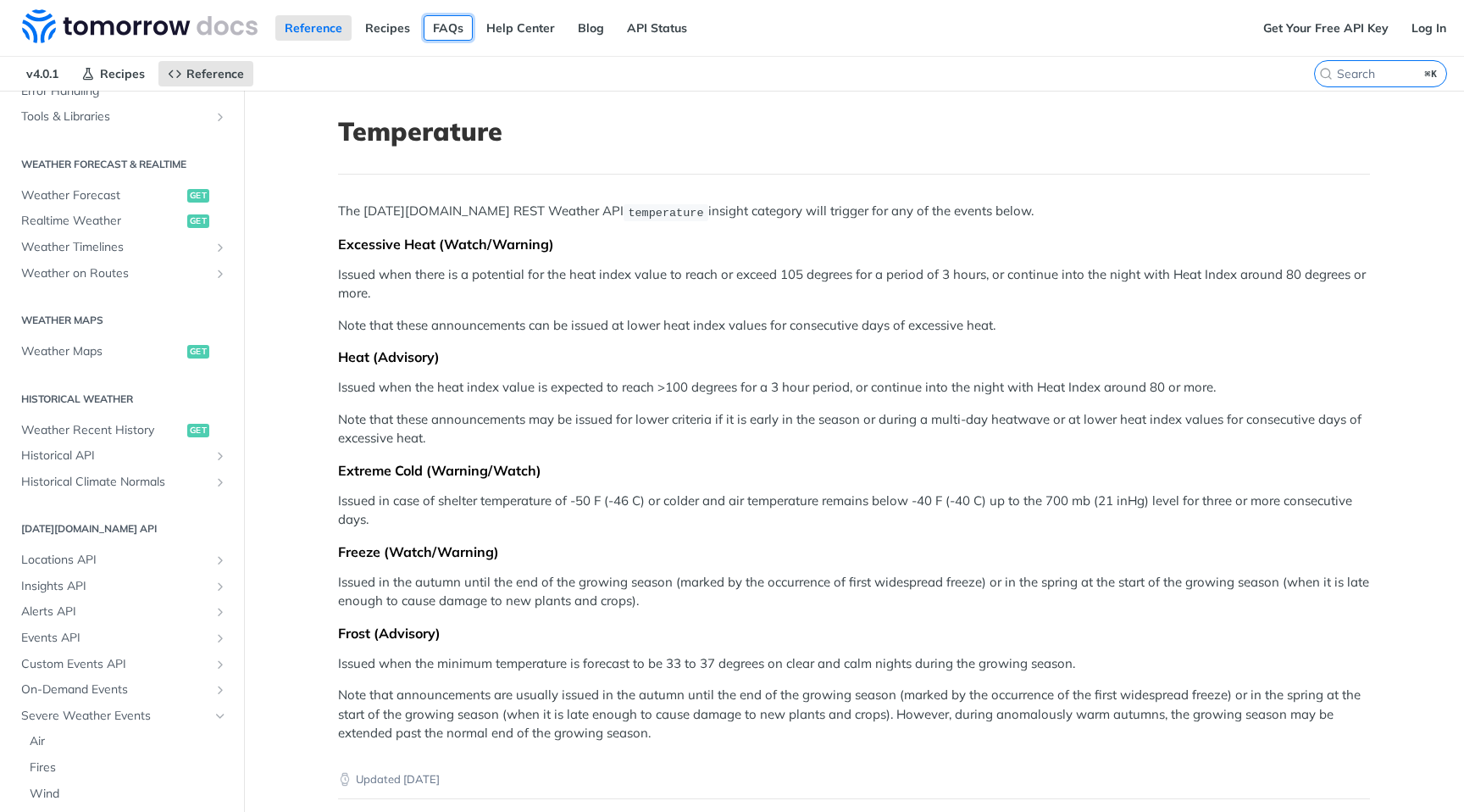
click at [424, 34] on link "FAQs" at bounding box center [449, 28] width 49 height 26
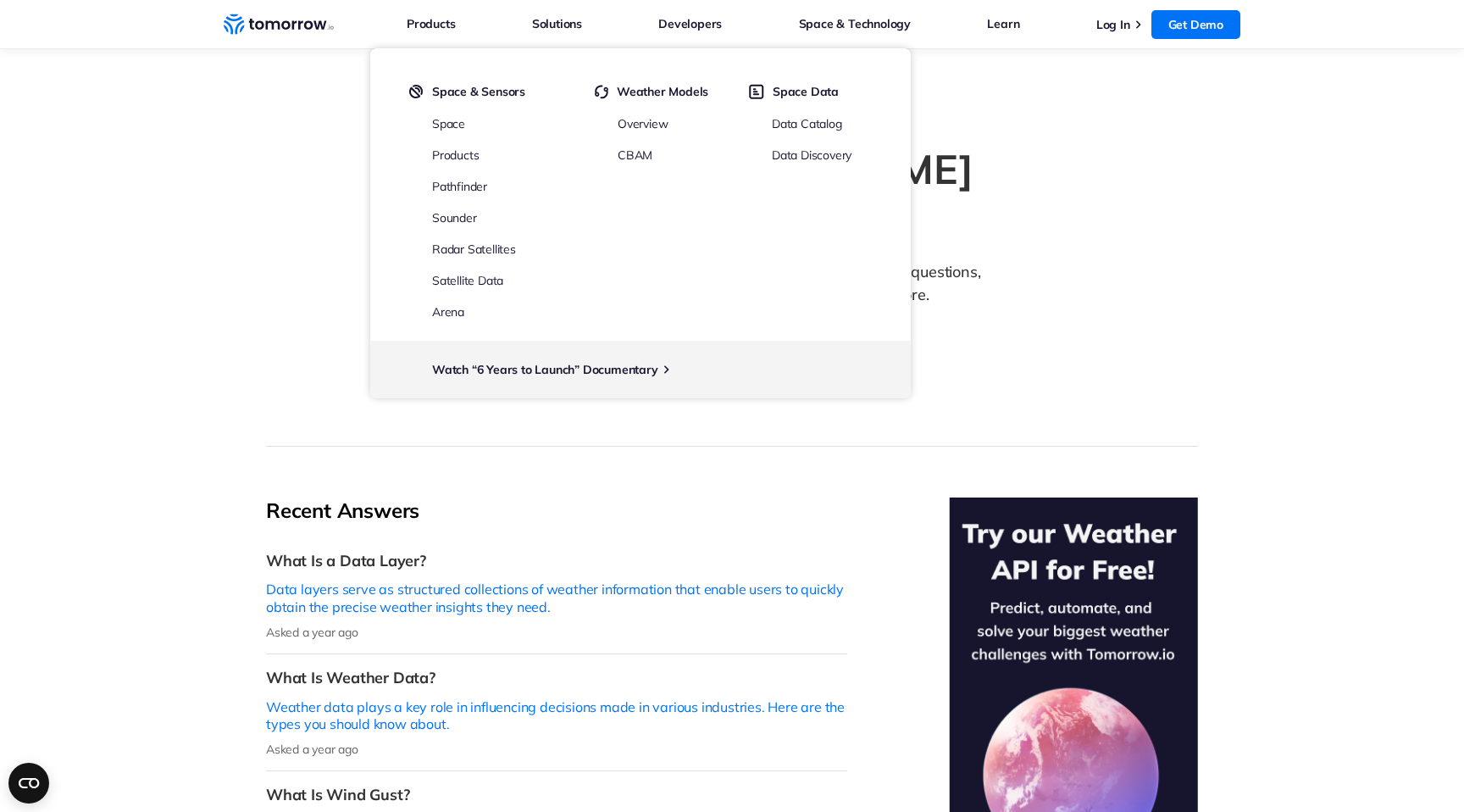
click at [879, 13] on link "Space & Technology" at bounding box center [855, 24] width 112 height 22
